Goal: Task Accomplishment & Management: Use online tool/utility

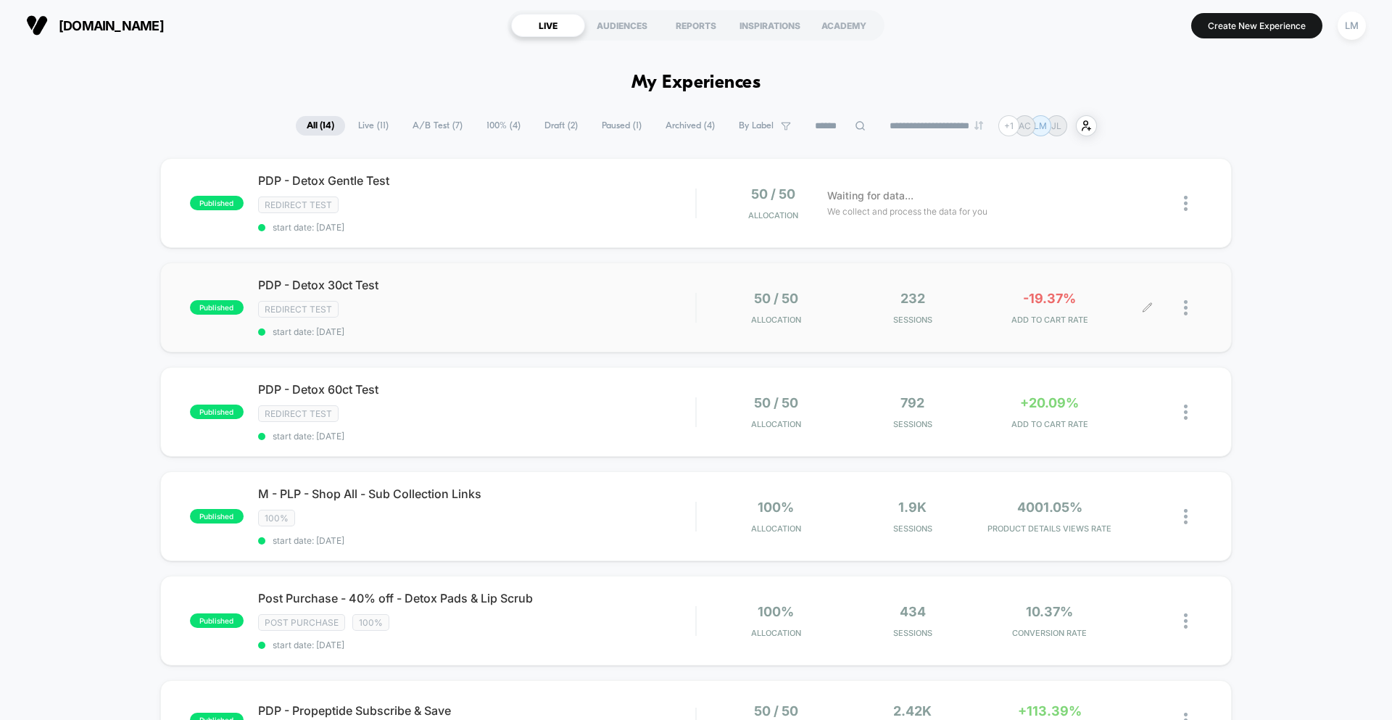
click at [708, 311] on div "50 / 50 Allocation 232 Sessions -19.37% ADD TO CART RATE" at bounding box center [949, 308] width 505 height 34
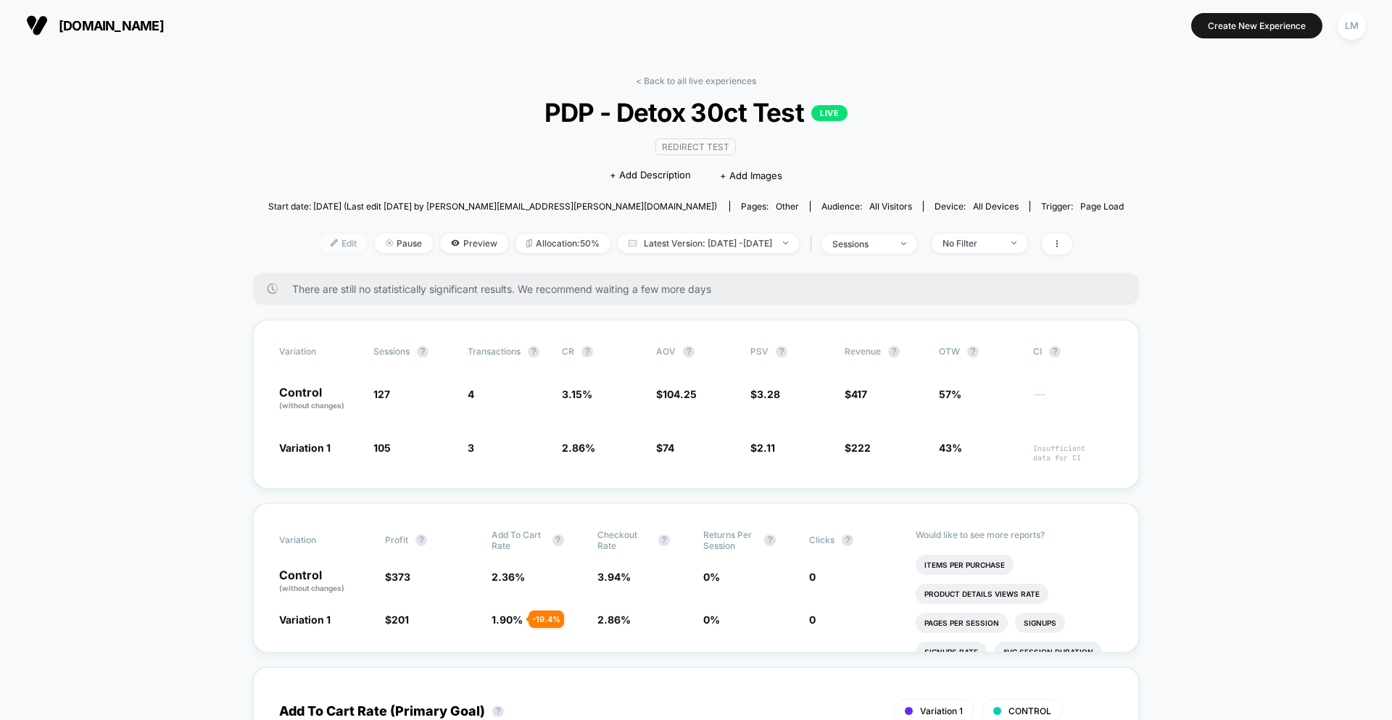
click at [320, 248] on span "Edit" at bounding box center [344, 243] width 48 height 20
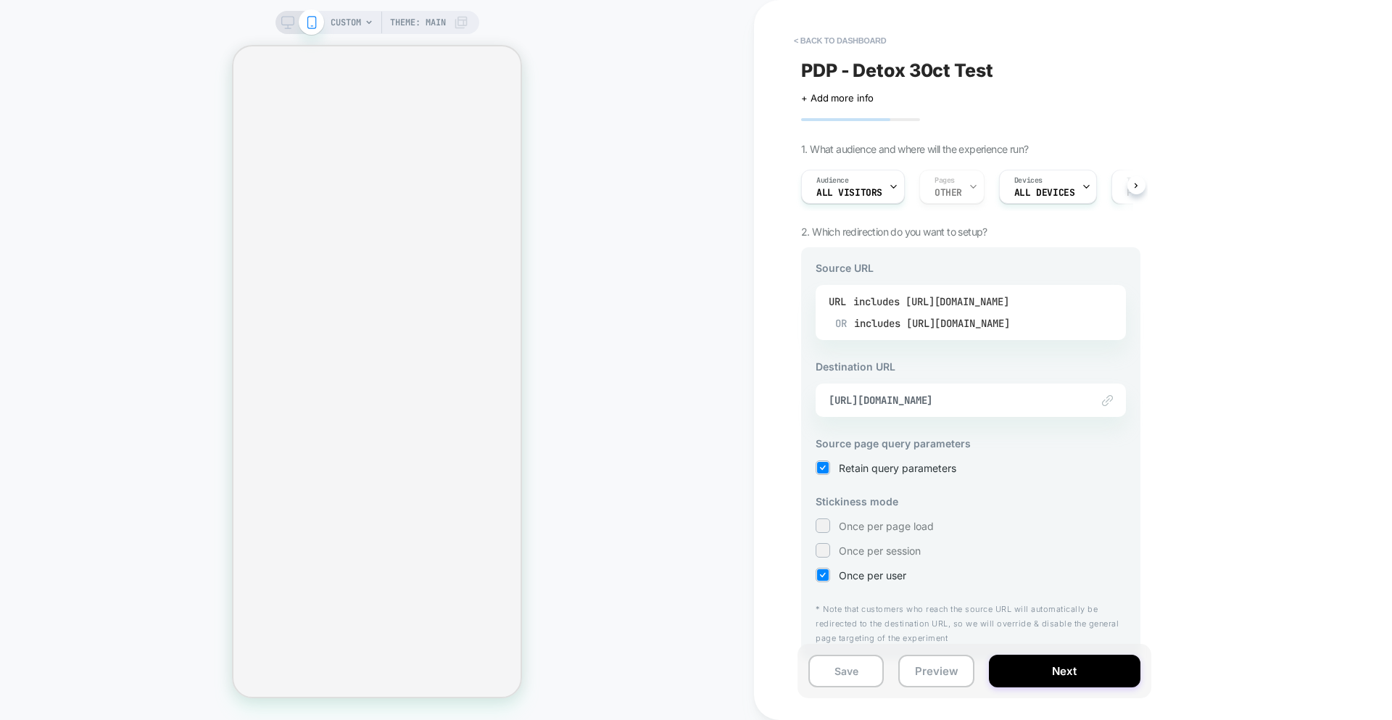
click at [1010, 298] on div "includes https://nassifmdskincare.com/collections/detox-pad-collection/products…" at bounding box center [931, 302] width 157 height 22
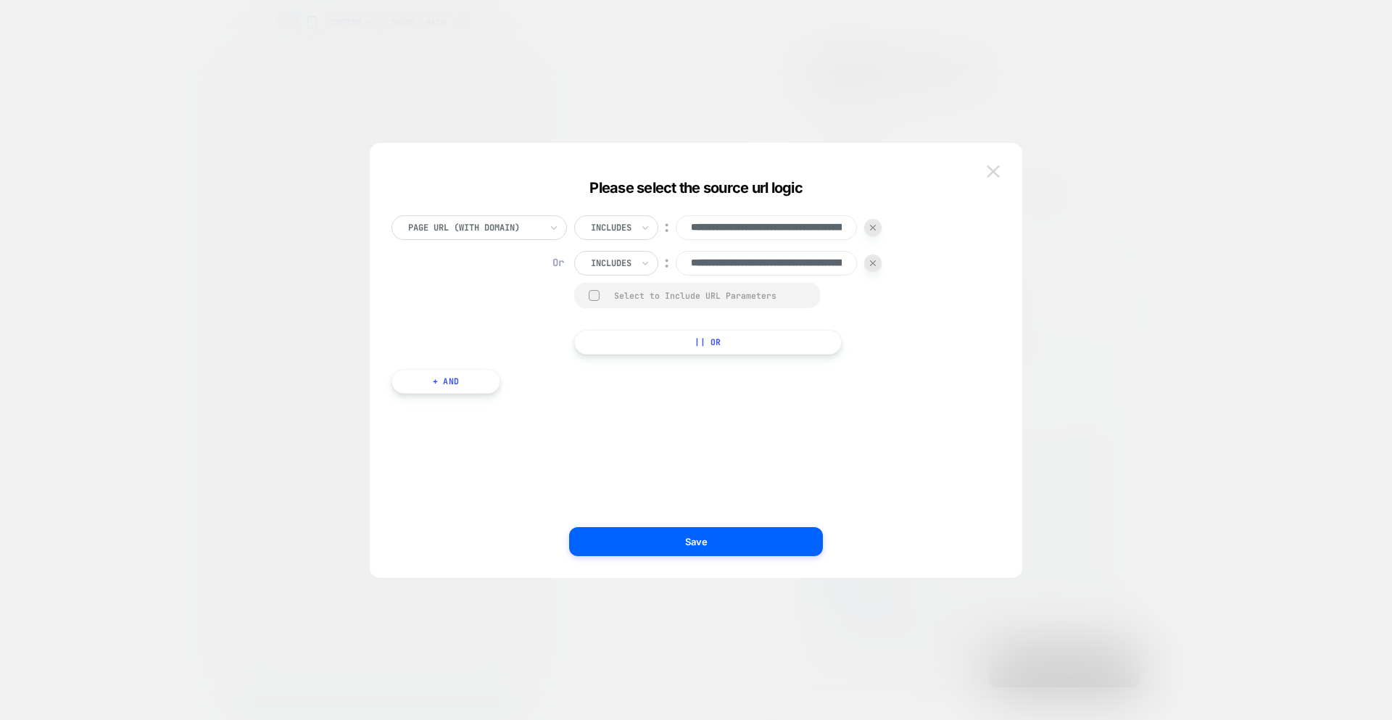
click at [987, 166] on img at bounding box center [993, 171] width 13 height 12
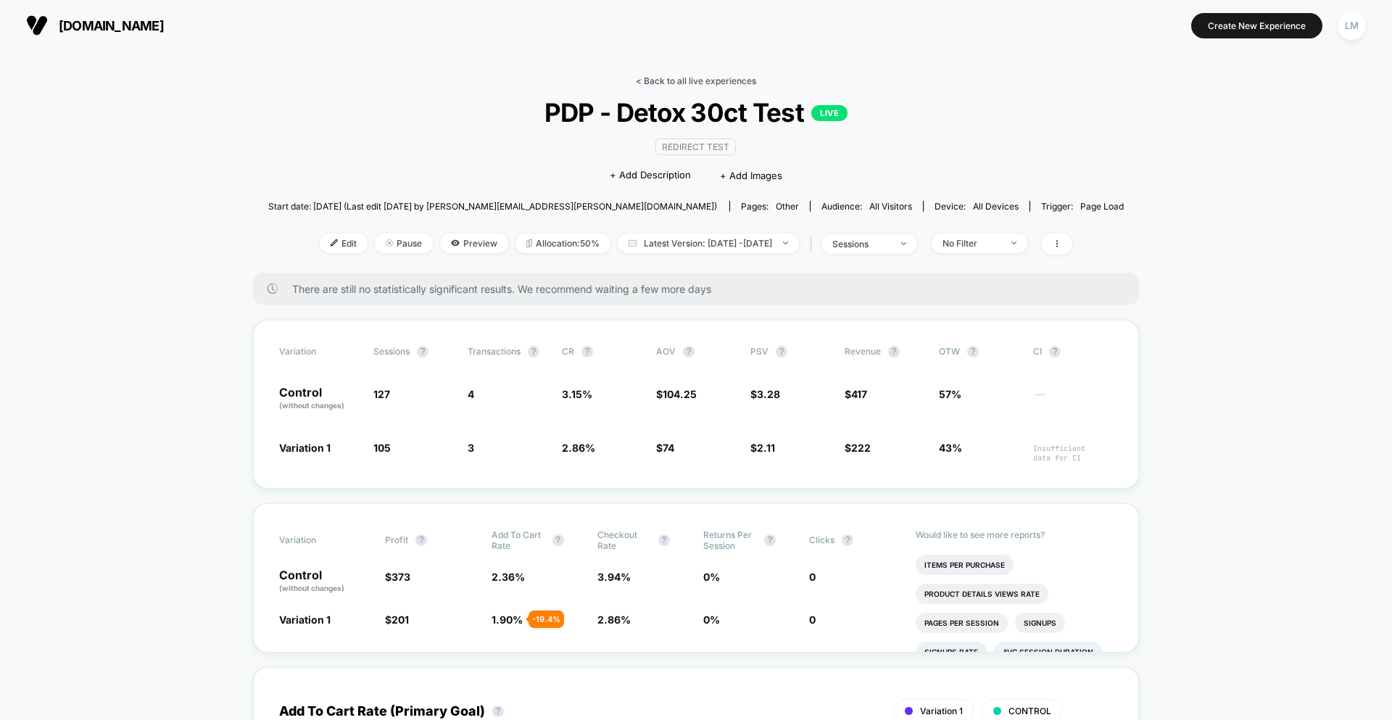
click at [693, 80] on link "< Back to all live experiences" at bounding box center [696, 80] width 120 height 11
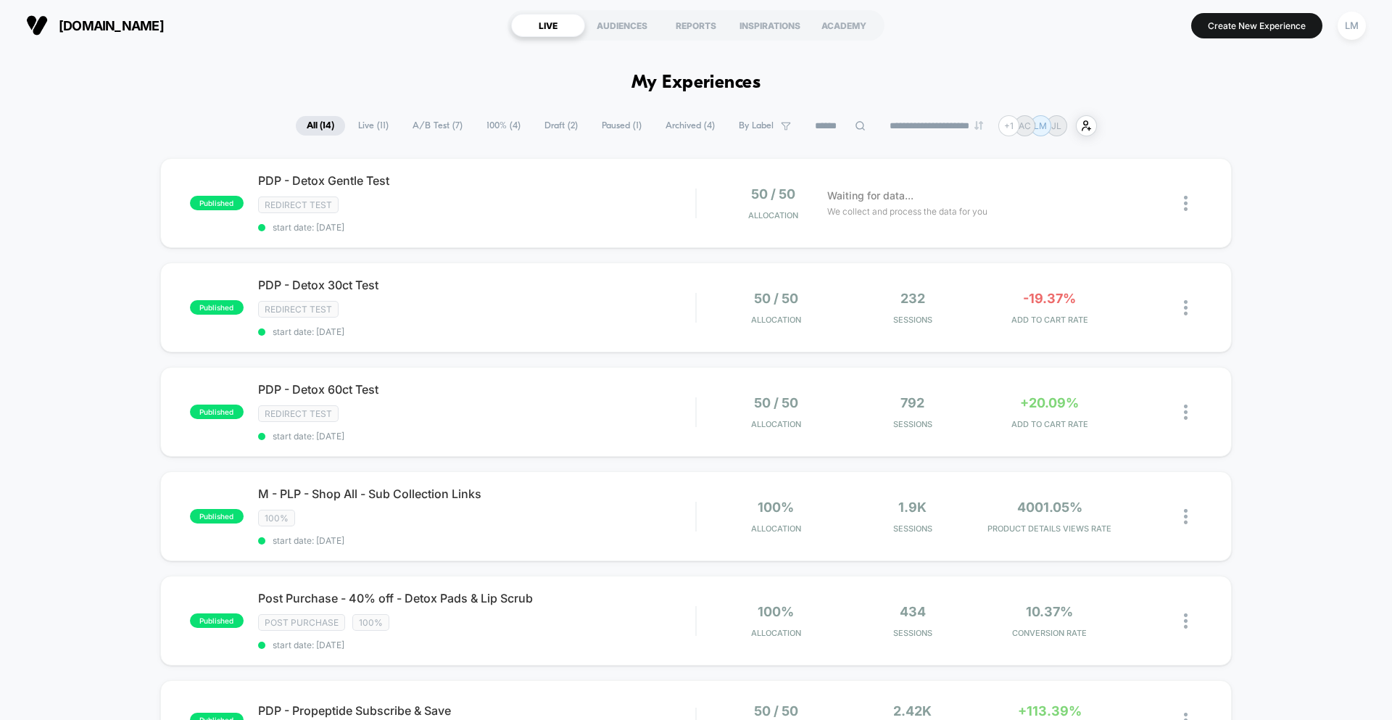
click at [362, 128] on span "Live ( 11 )" at bounding box center [373, 126] width 52 height 20
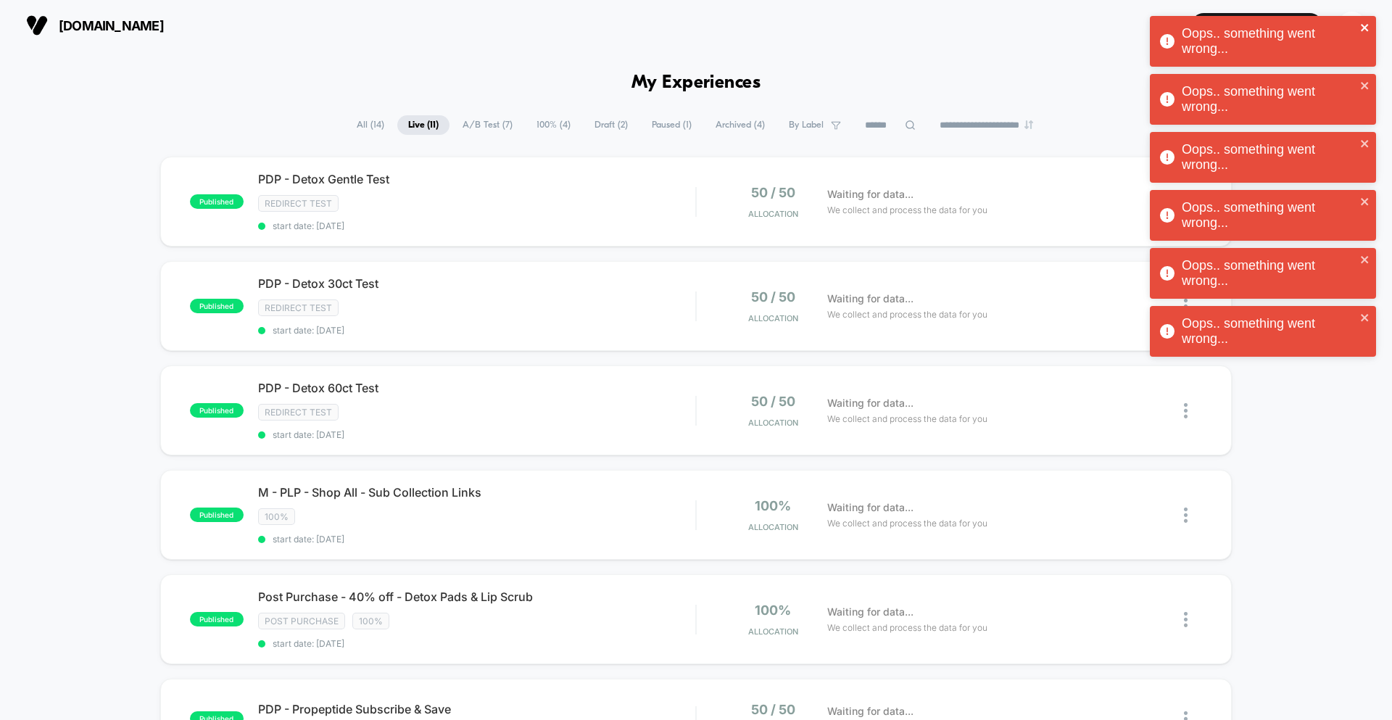
click at [1361, 27] on icon "close" at bounding box center [1365, 28] width 10 height 12
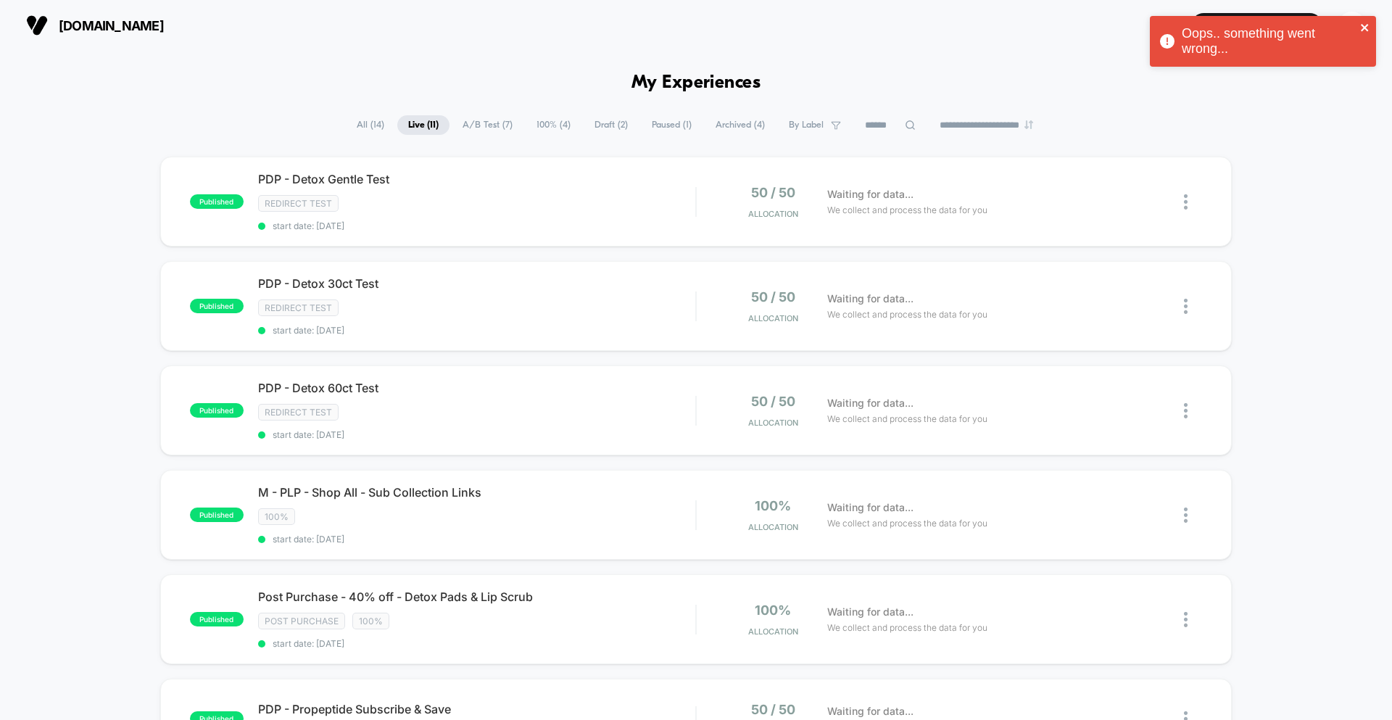
click at [1363, 22] on icon "close" at bounding box center [1365, 28] width 10 height 12
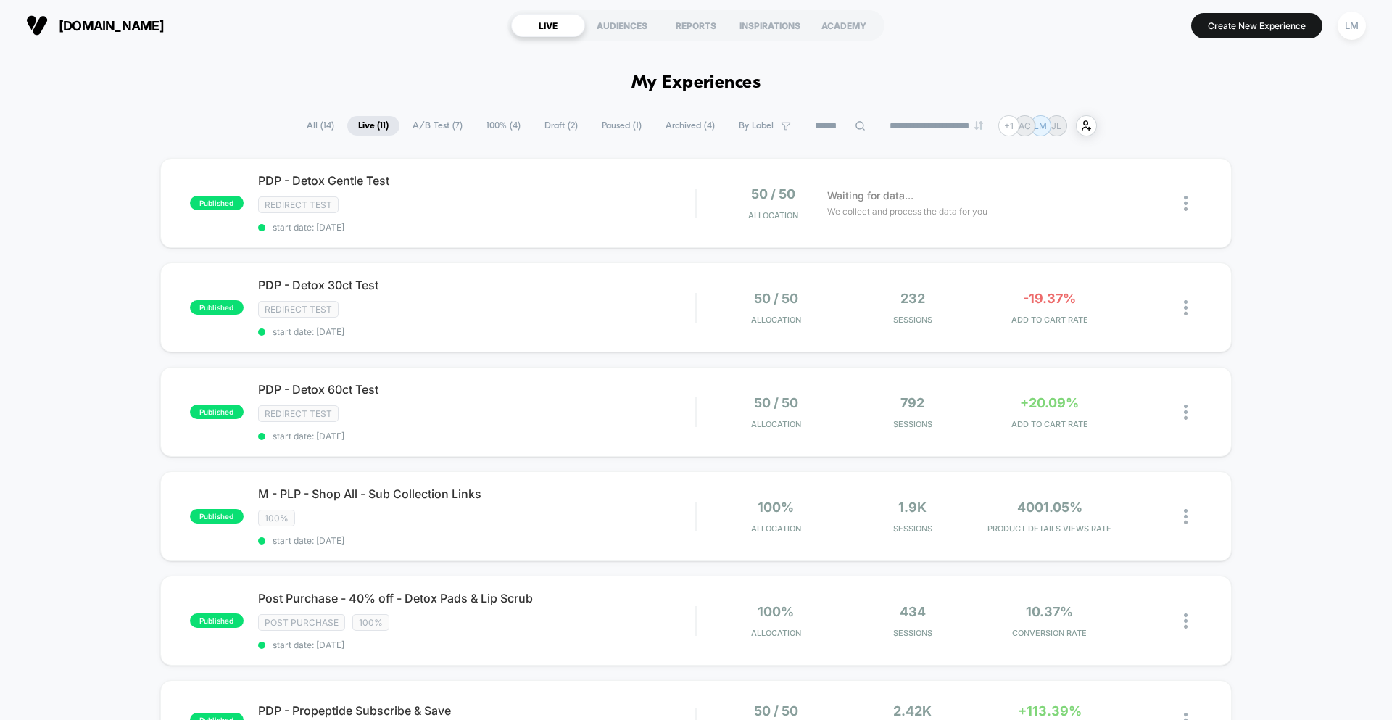
click at [781, 129] on icon at bounding box center [786, 126] width 10 height 10
click at [1150, 119] on div "**********" at bounding box center [696, 125] width 1392 height 21
click at [518, 216] on div "PDP - Detox Gentle Test Click to edit experience details Click to edit experien…" at bounding box center [476, 202] width 437 height 59
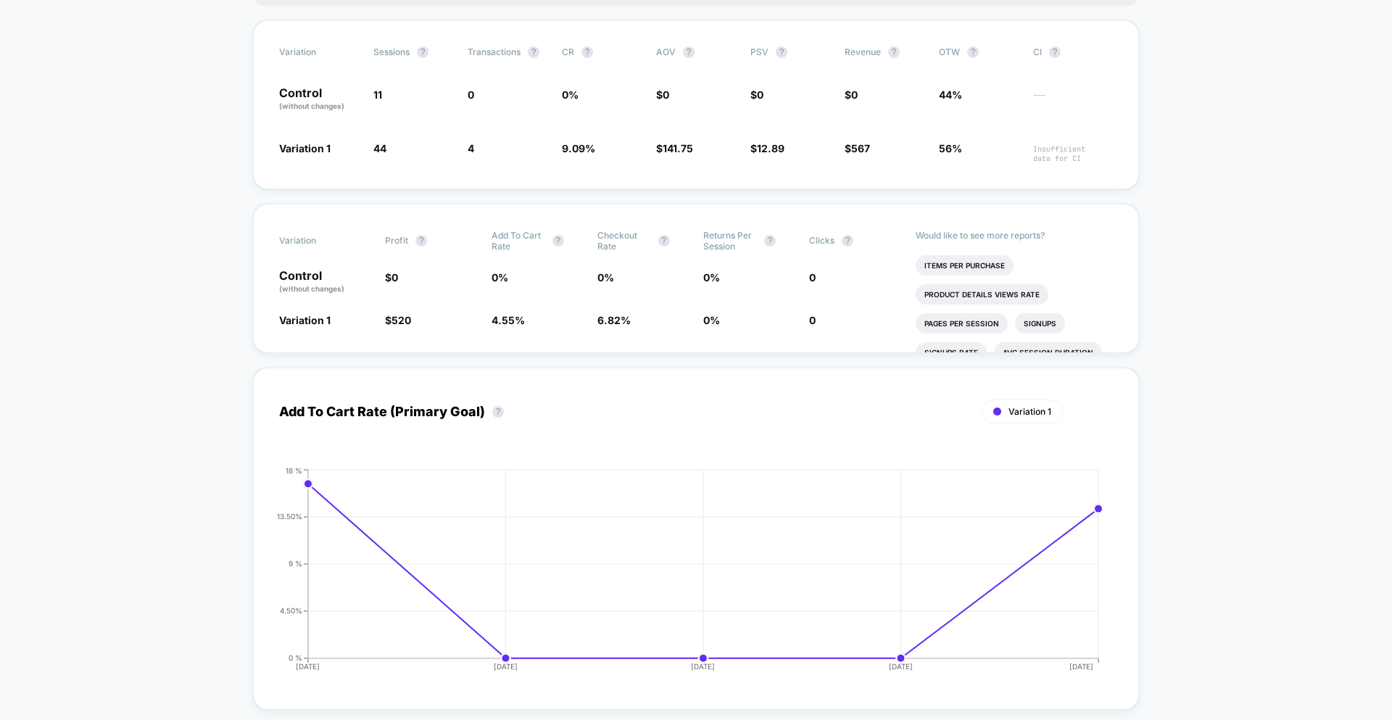
scroll to position [353, 0]
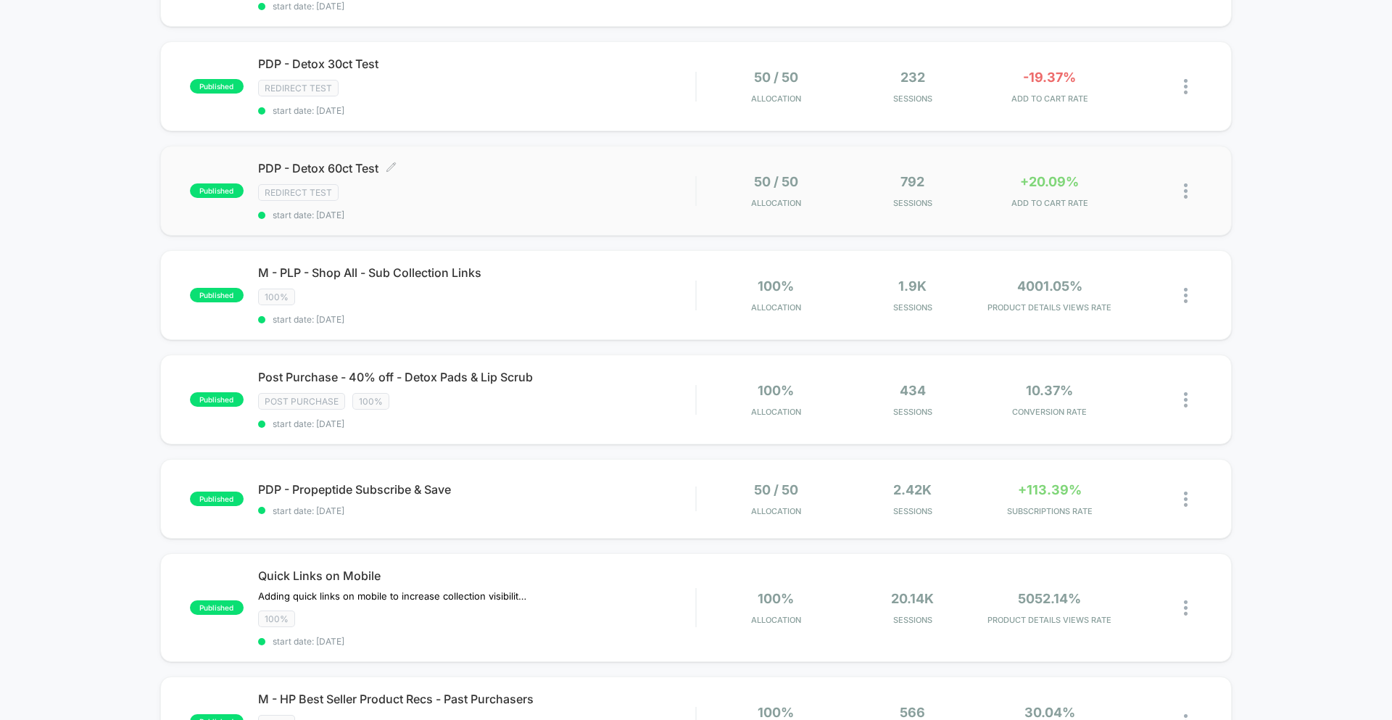
scroll to position [226, 0]
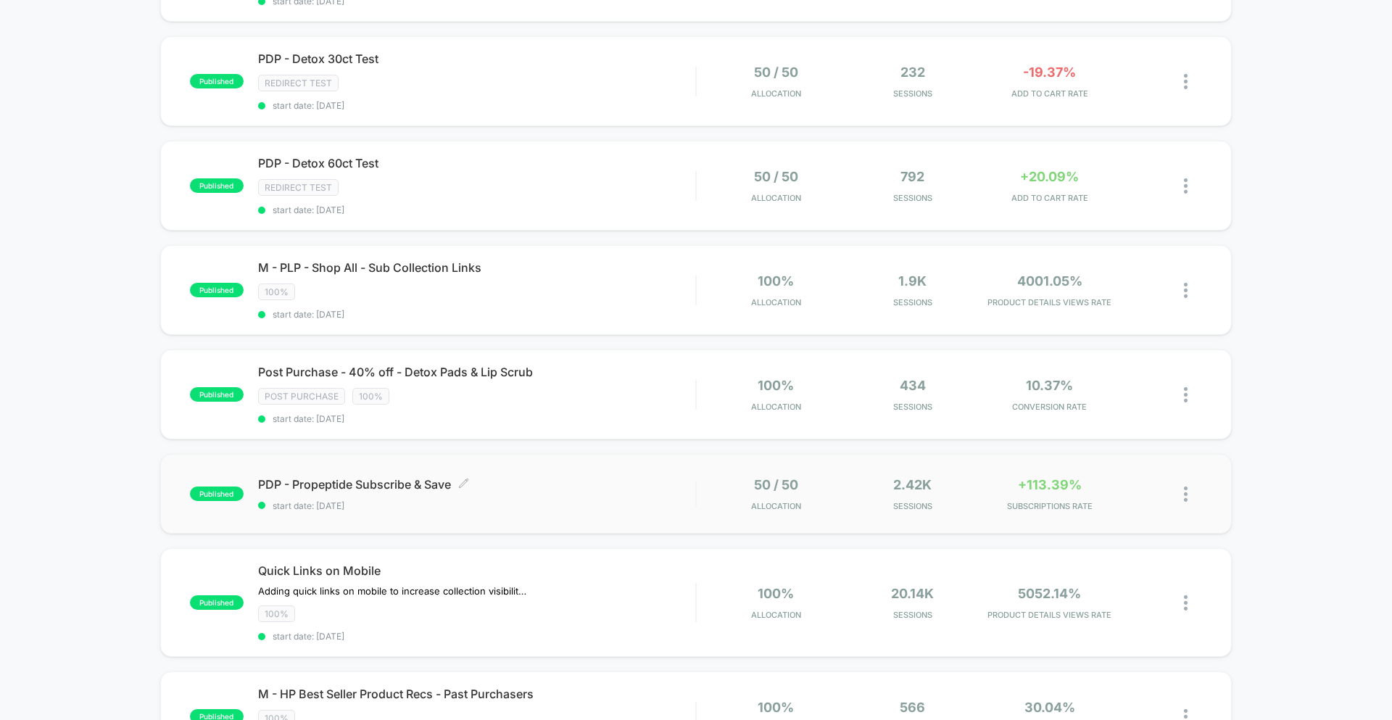
click at [386, 489] on span "PDP - Propeptide Subscribe & Save Click to edit experience details" at bounding box center [476, 484] width 437 height 14
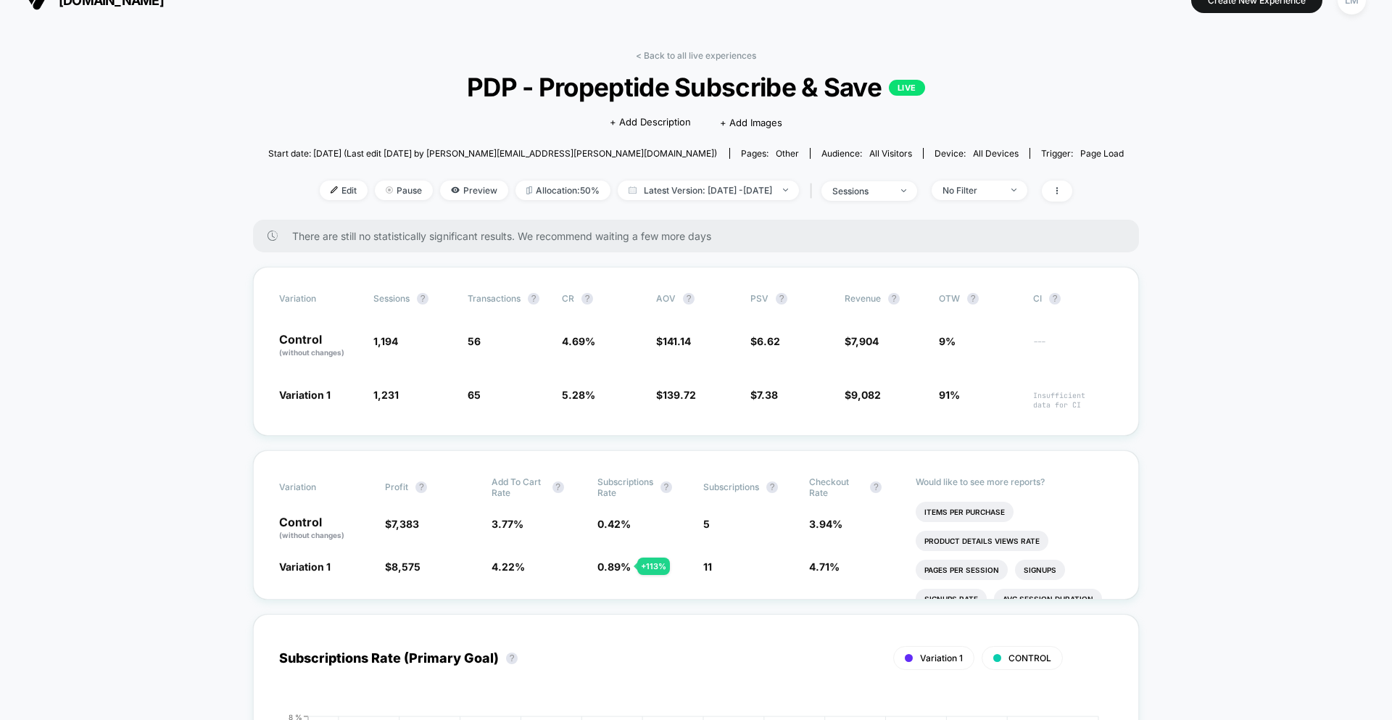
scroll to position [31, 0]
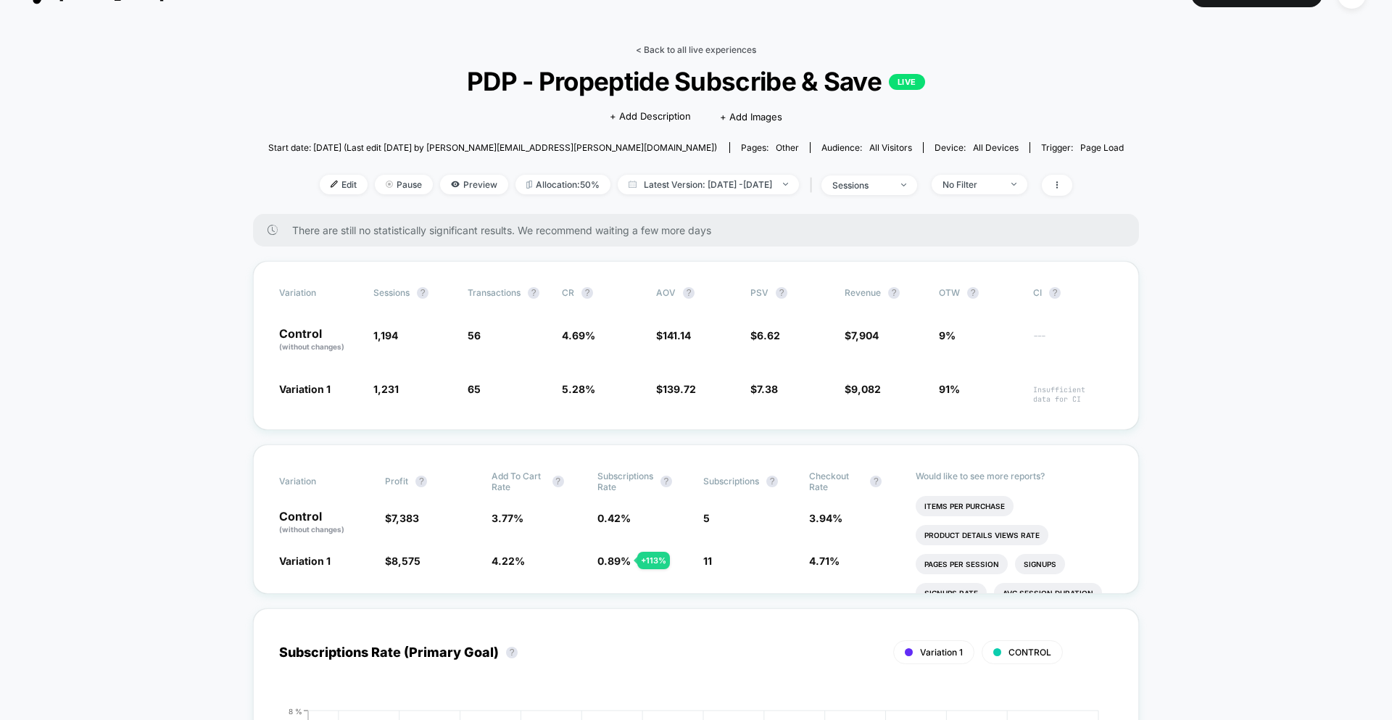
click at [672, 49] on link "< Back to all live experiences" at bounding box center [696, 49] width 120 height 11
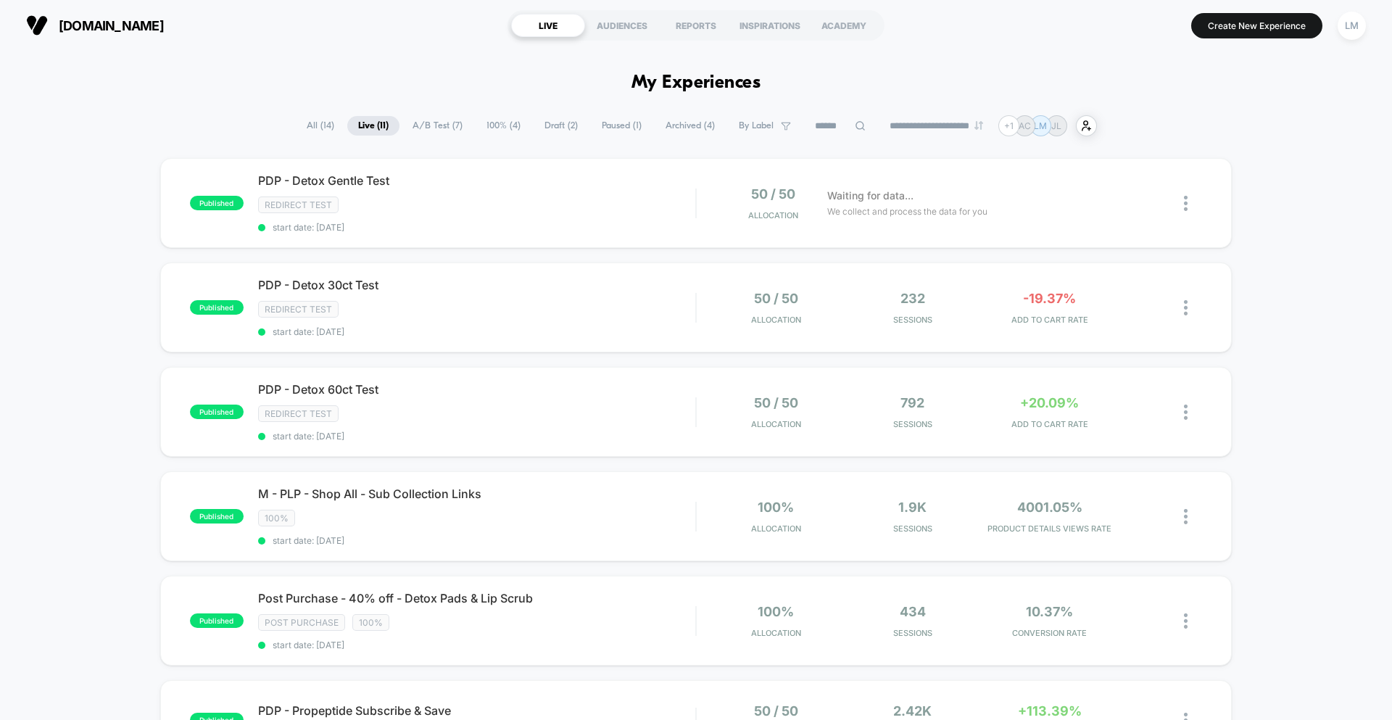
click at [506, 122] on span "100% ( 4 )" at bounding box center [504, 126] width 56 height 20
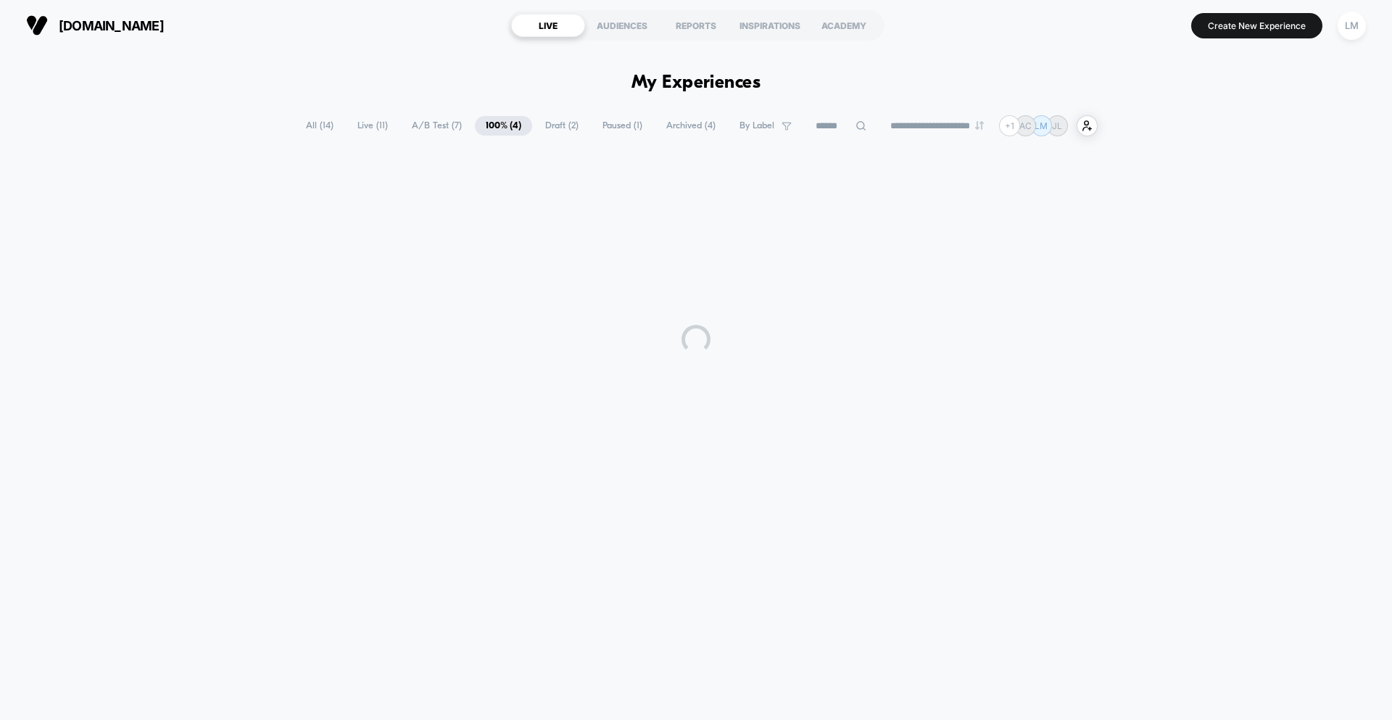
click at [616, 127] on span "Paused ( 1 )" at bounding box center [623, 126] width 62 height 20
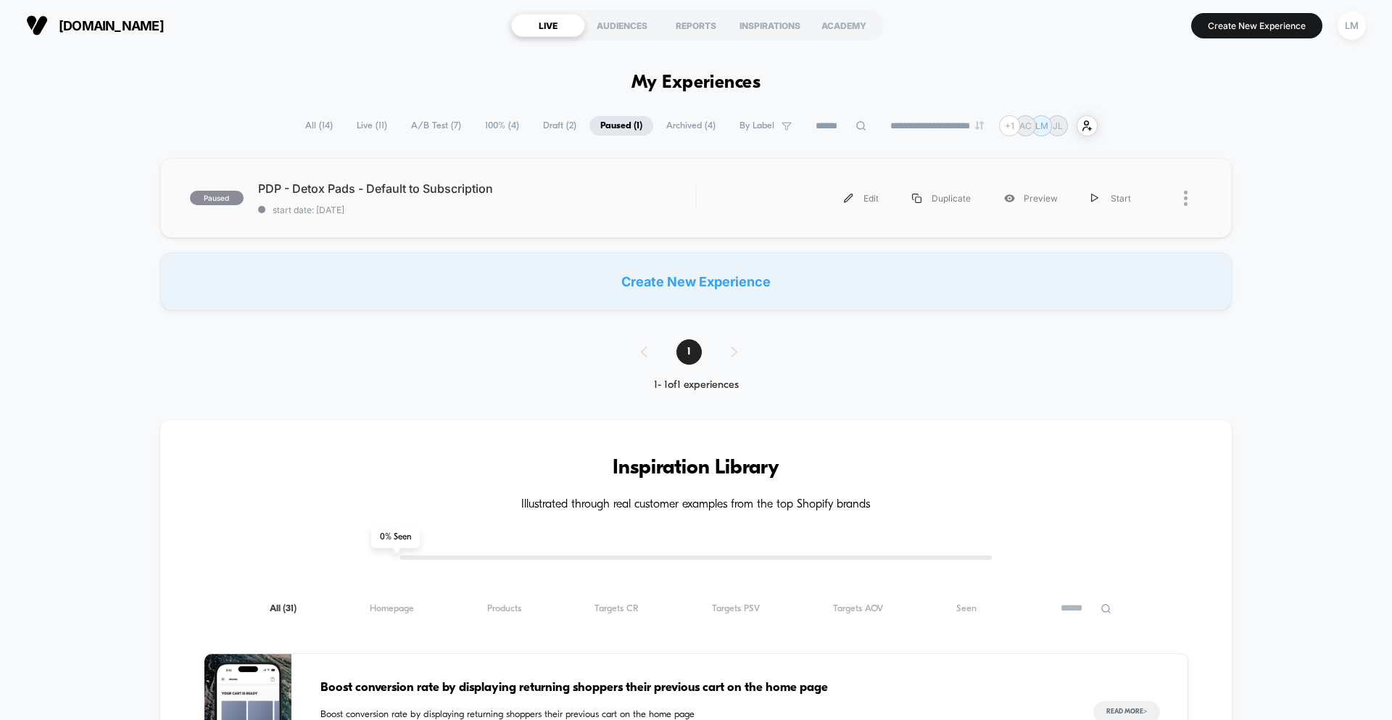
click at [752, 215] on div "Edit Duplicate Preview Start" at bounding box center [929, 198] width 436 height 33
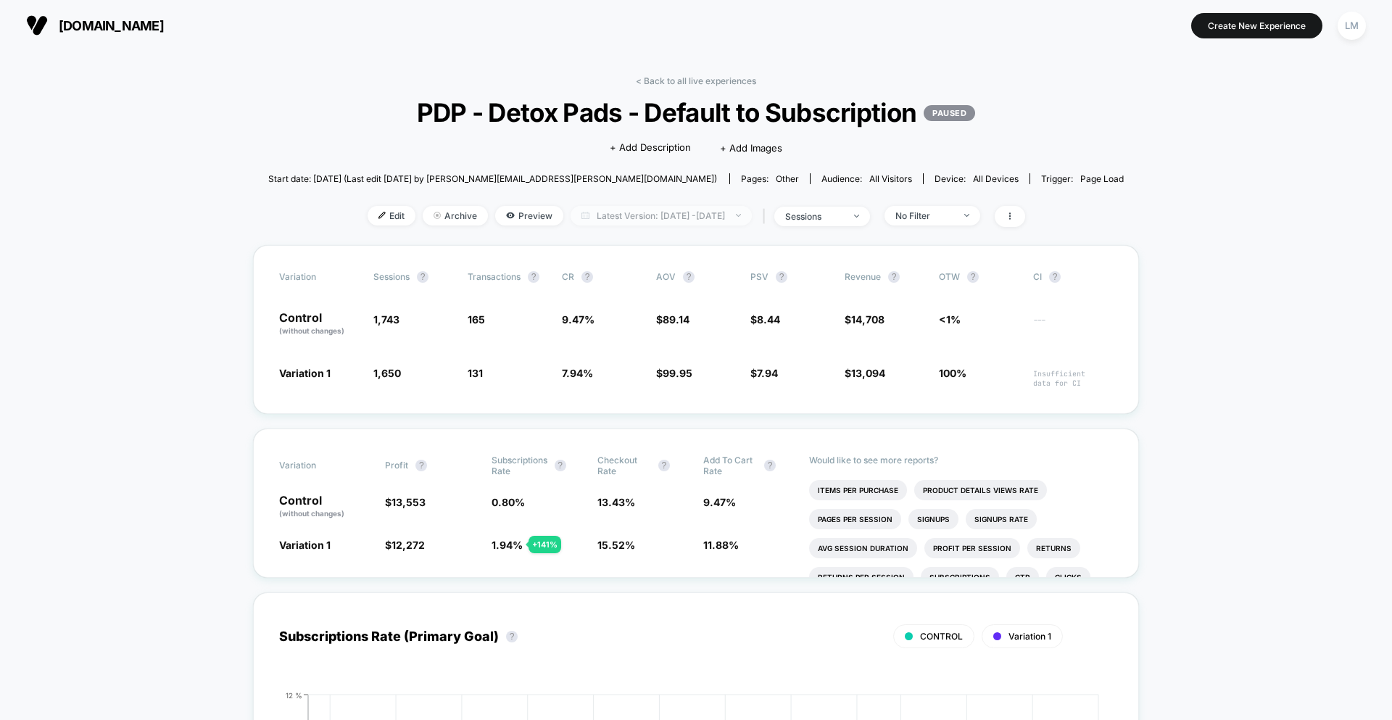
click at [752, 221] on span "Latest Version: [DATE] - [DATE]" at bounding box center [660, 216] width 181 height 20
